Goal: Transaction & Acquisition: Download file/media

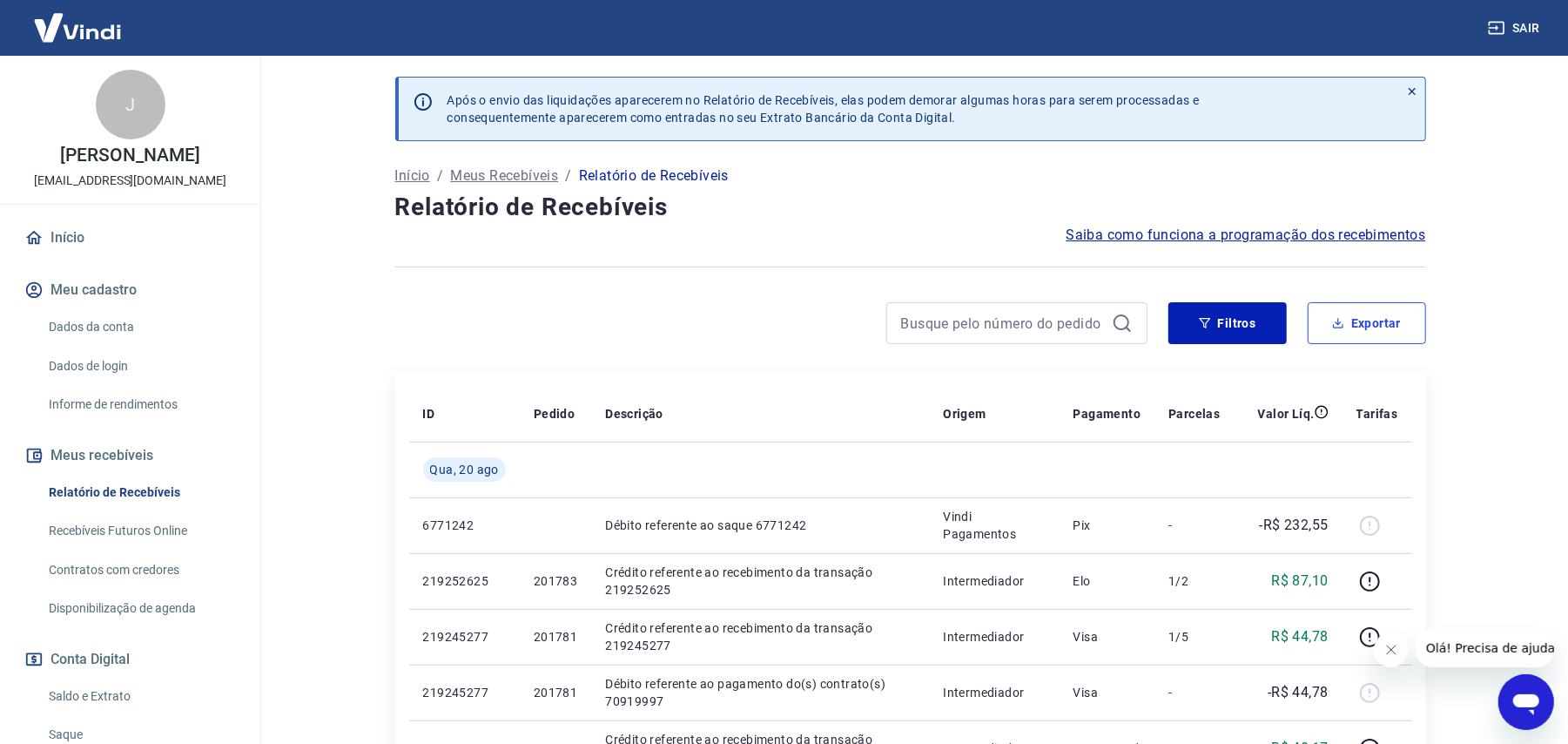
drag, startPoint x: 1402, startPoint y: 338, endPoint x: 1323, endPoint y: 360, distance: 82.0
click at [1402, 338] on button "Exportar" at bounding box center [1367, 323] width 118 height 42
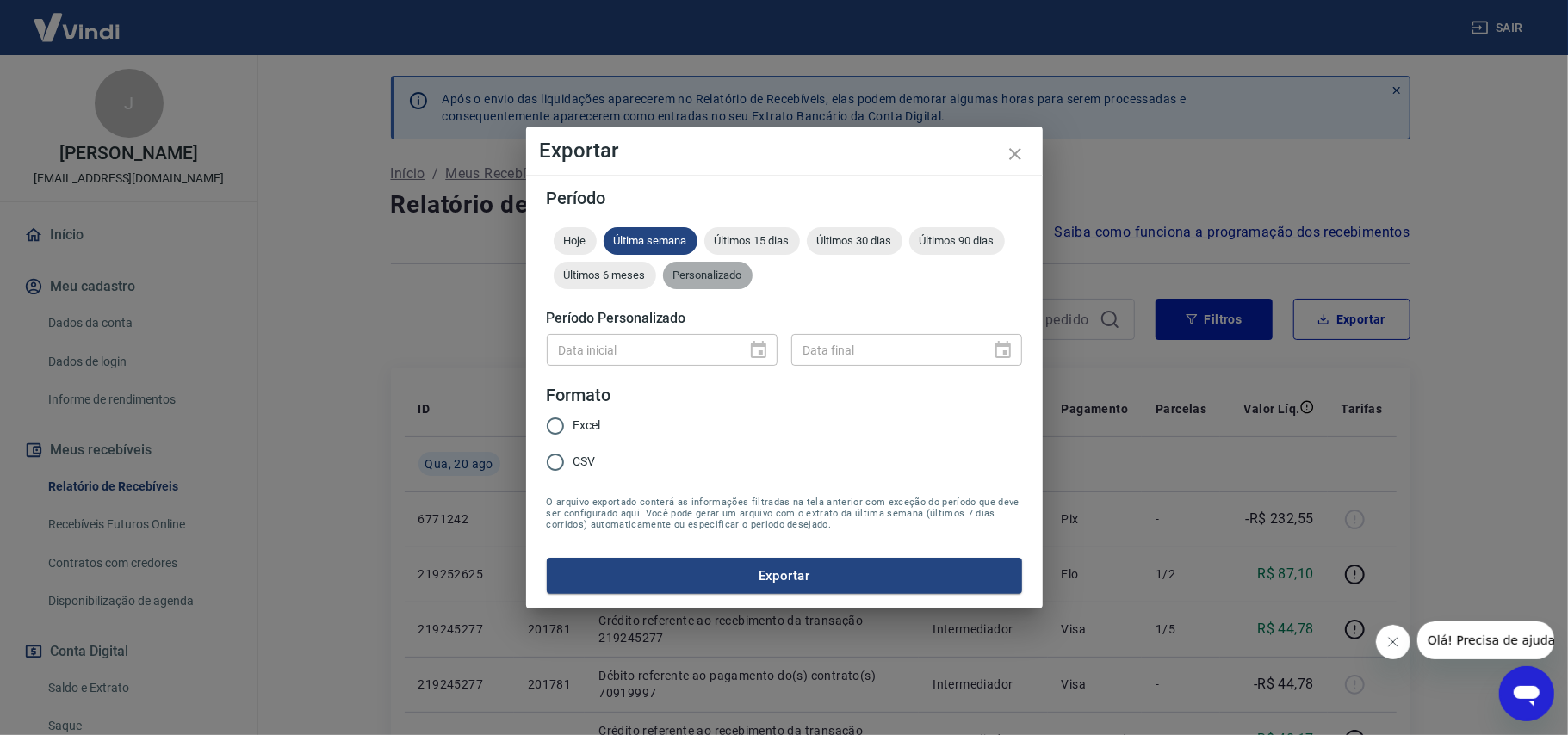
click at [728, 279] on span "Personalizado" at bounding box center [708, 275] width 90 height 13
click at [555, 464] on input "CSV" at bounding box center [555, 462] width 36 height 36
radio input "true"
click at [752, 346] on icon "Choose date" at bounding box center [759, 349] width 16 height 18
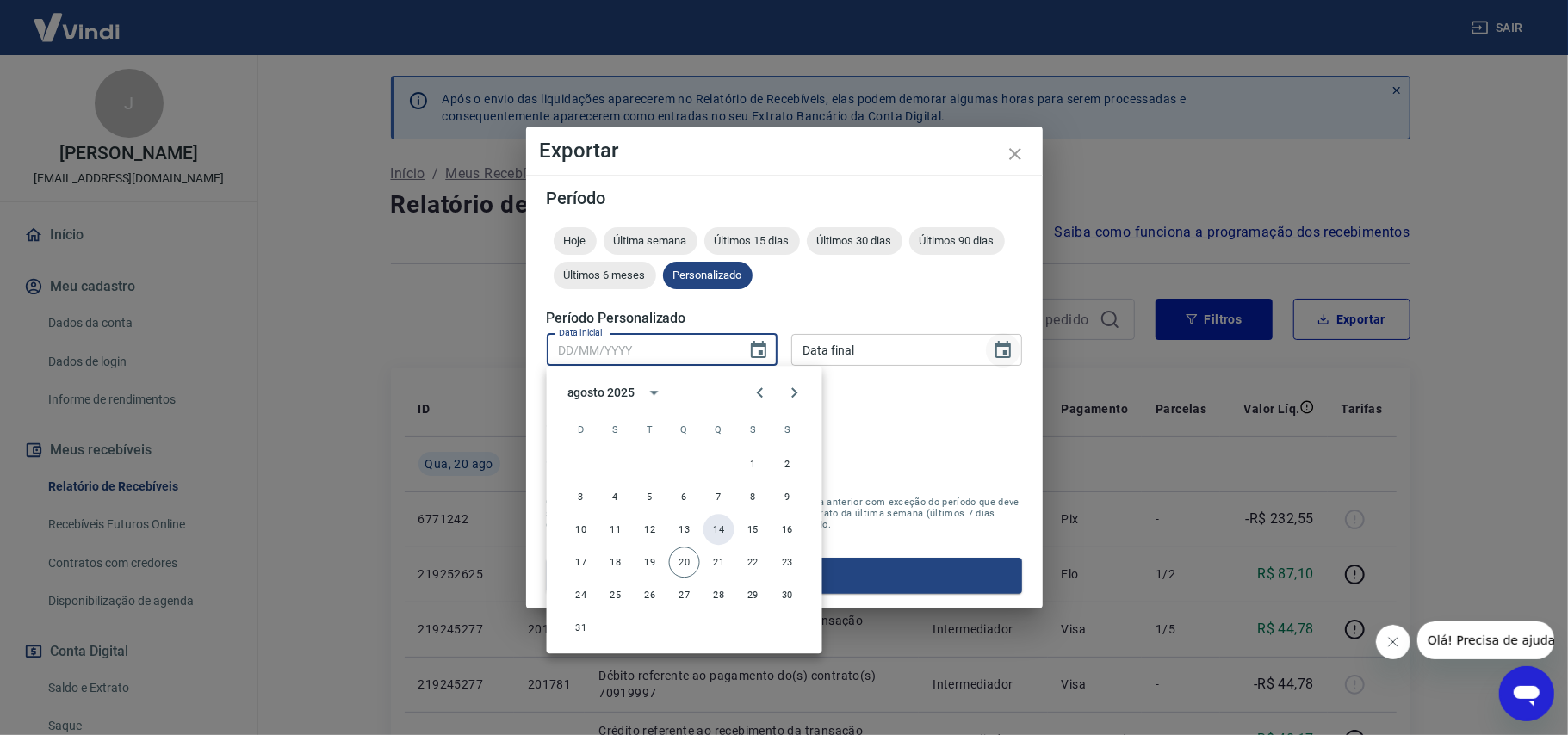
click at [725, 532] on button "14" at bounding box center [719, 528] width 31 height 31
type input "[DATE]"
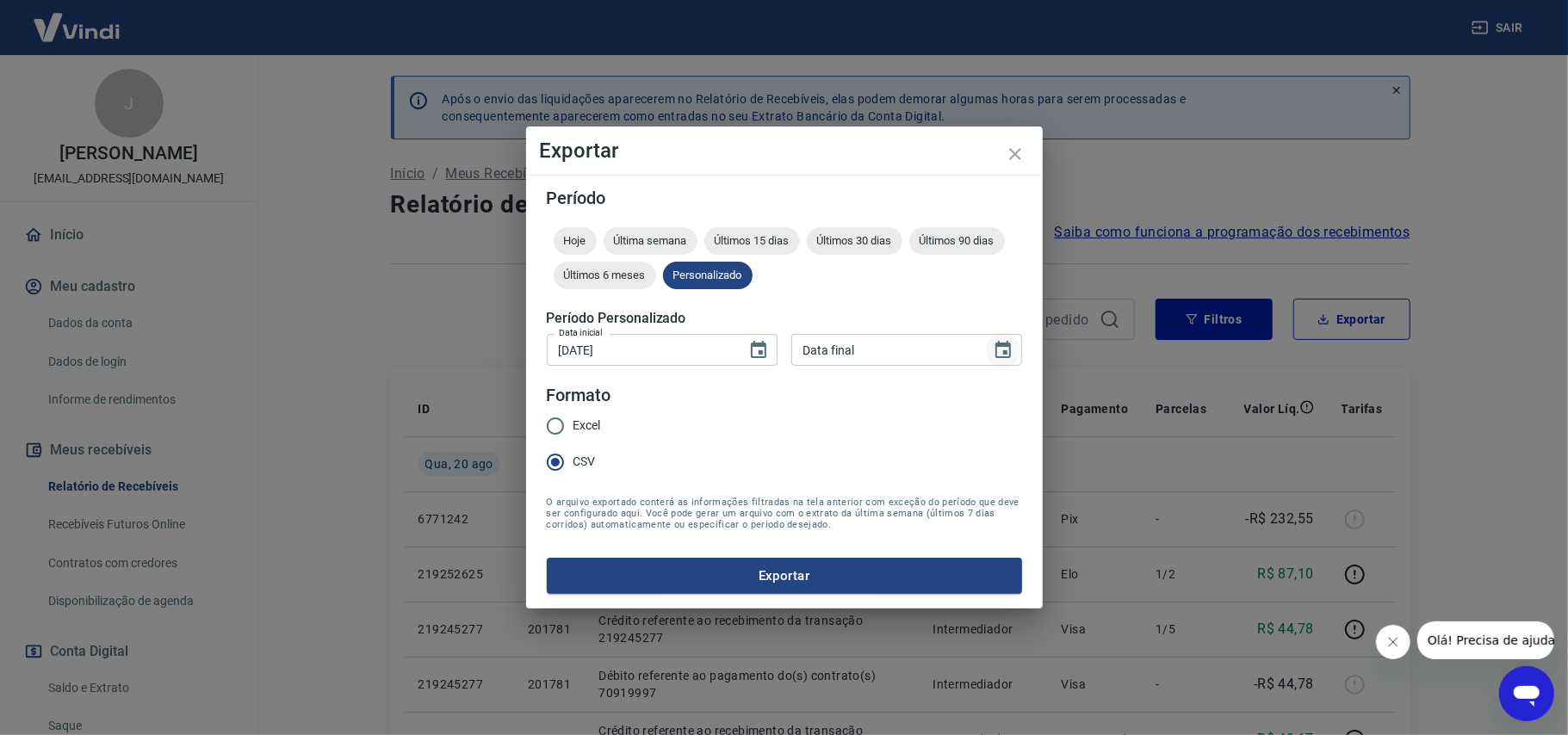
click at [993, 349] on icon "Choose date" at bounding box center [1003, 350] width 20 height 20
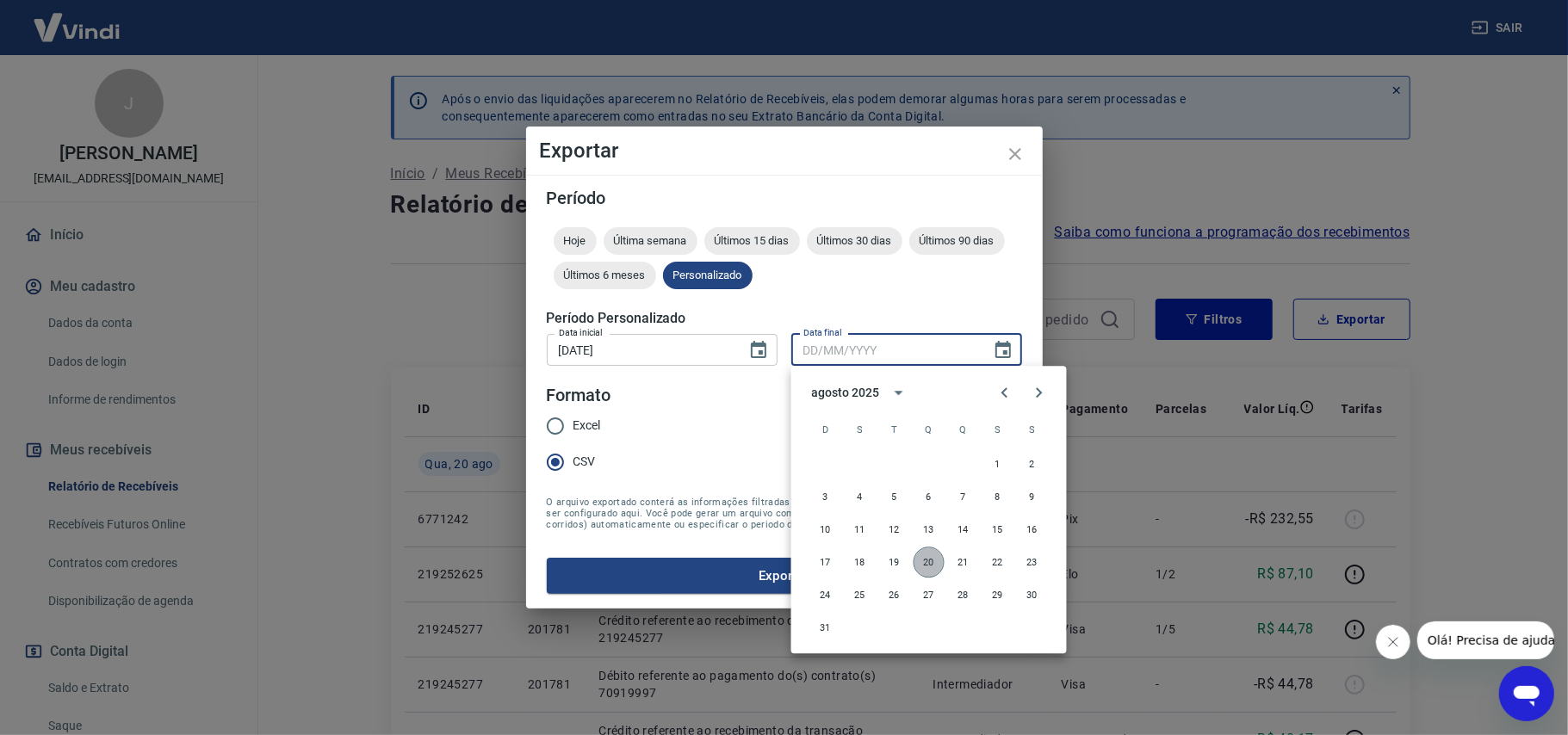
click at [927, 563] on button "20" at bounding box center [928, 562] width 31 height 31
type input "[DATE]"
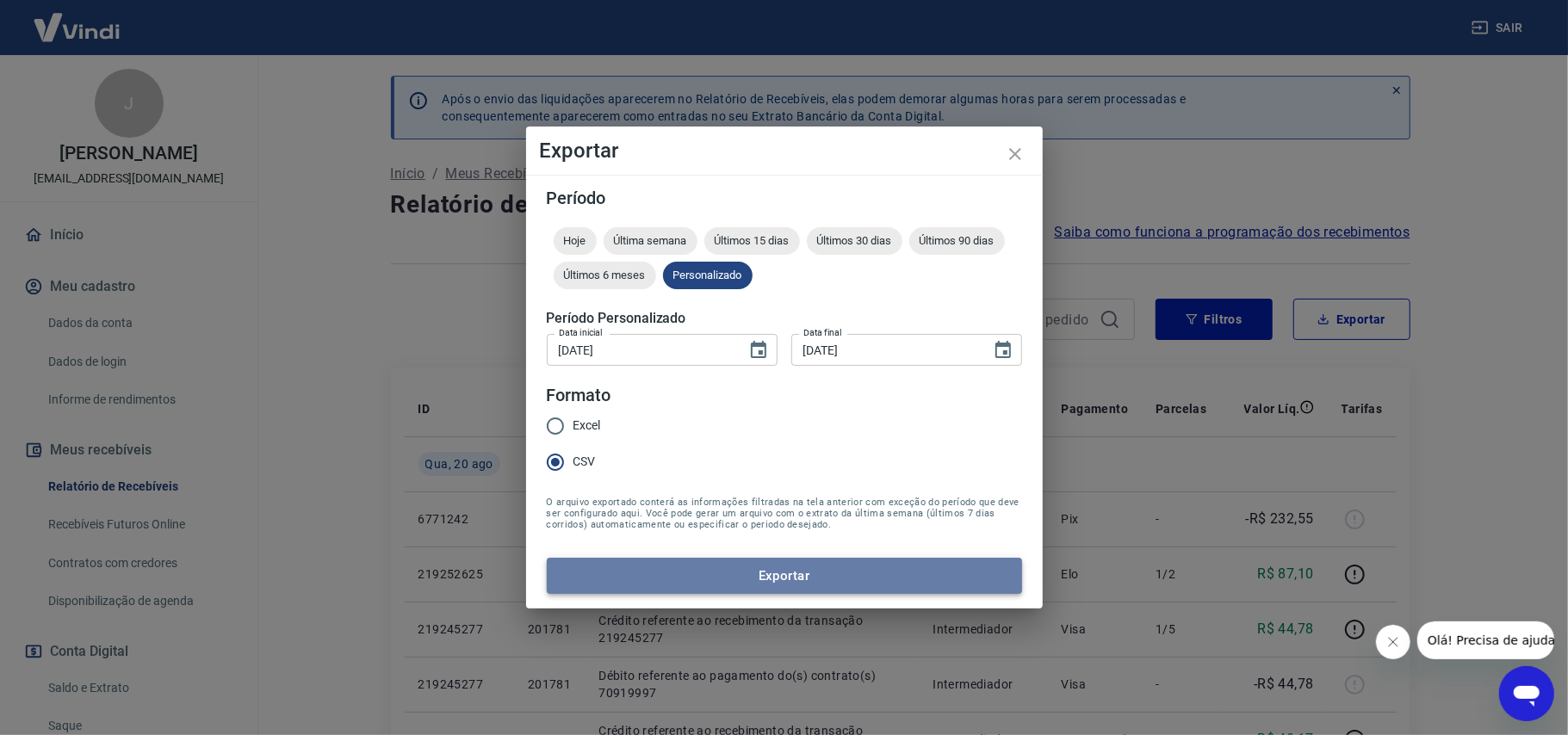
click at [921, 564] on button "Exportar" at bounding box center [784, 576] width 476 height 36
